Goal: Task Accomplishment & Management: Use online tool/utility

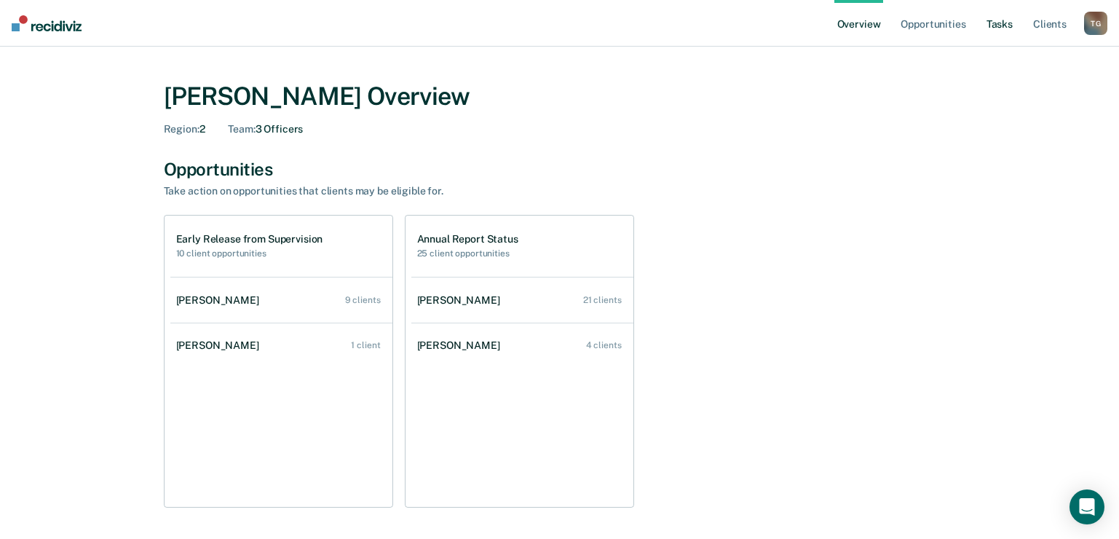
click at [1001, 23] on link "Tasks" at bounding box center [1000, 23] width 32 height 47
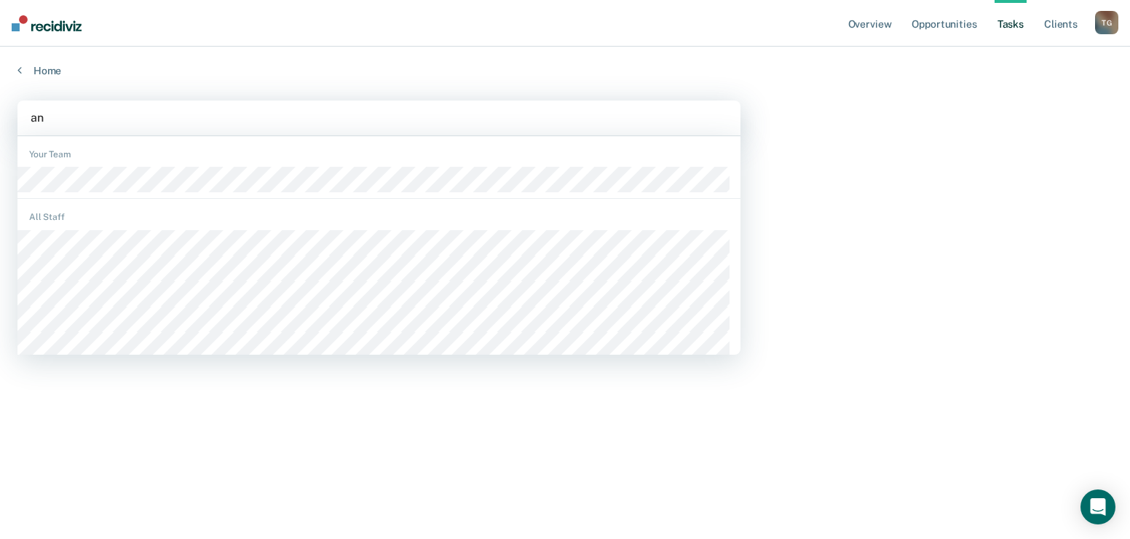
type input "ant"
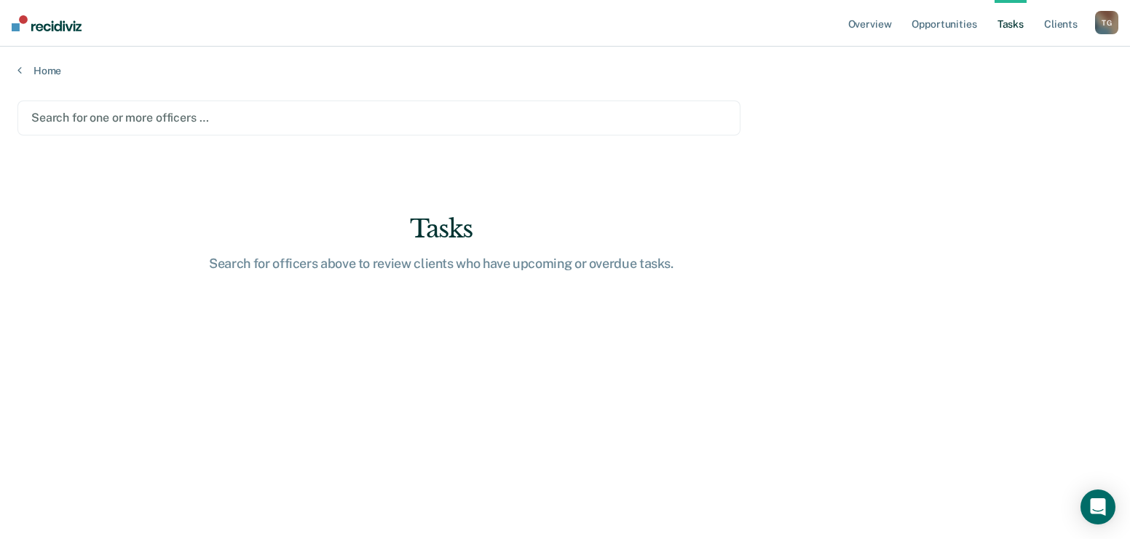
click at [143, 118] on div at bounding box center [378, 117] width 695 height 17
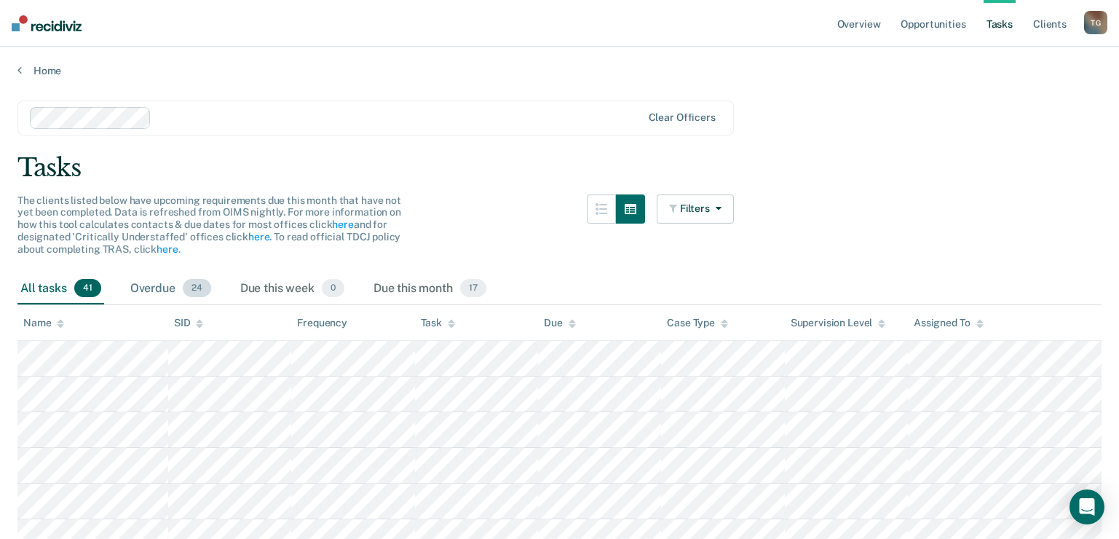
click at [162, 291] on div "Overdue 24" at bounding box center [170, 289] width 87 height 32
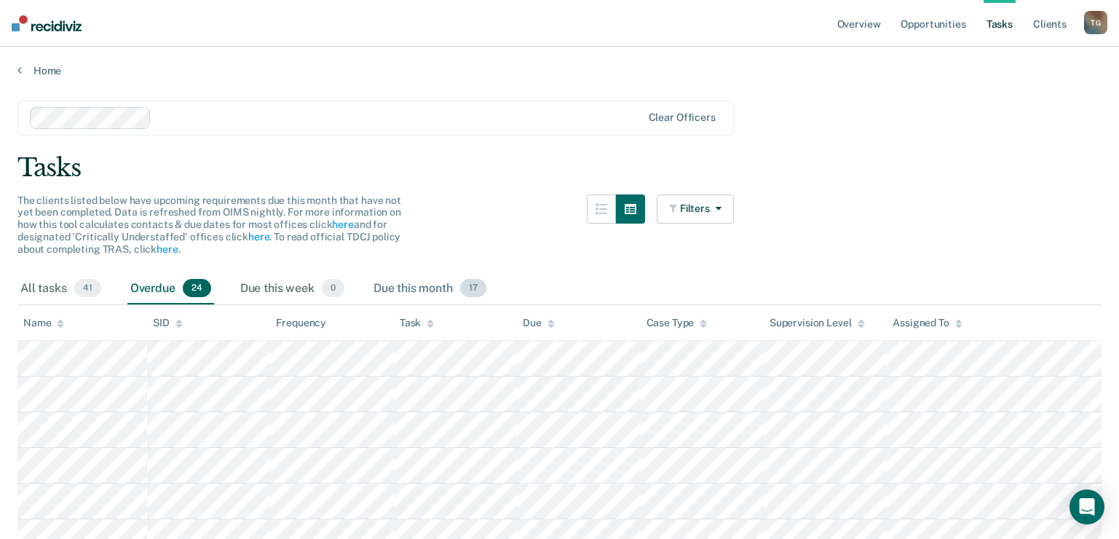
click at [451, 289] on div "Due this month 17" at bounding box center [430, 289] width 119 height 32
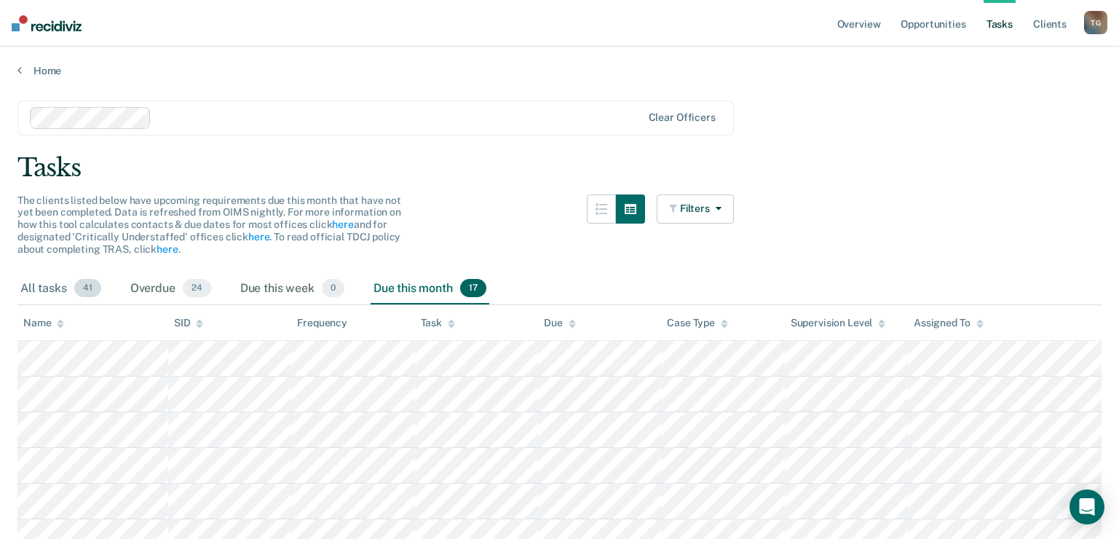
click at [84, 287] on span "41" at bounding box center [87, 288] width 27 height 19
click at [409, 287] on div "Due this month 17" at bounding box center [430, 289] width 119 height 32
